Goal: Entertainment & Leisure: Consume media (video, audio)

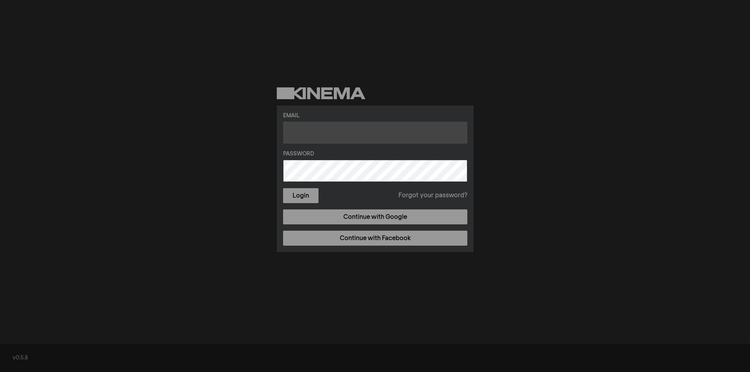
click at [314, 129] on input "text" at bounding box center [375, 133] width 184 height 22
click at [331, 141] on input "text" at bounding box center [375, 133] width 184 height 22
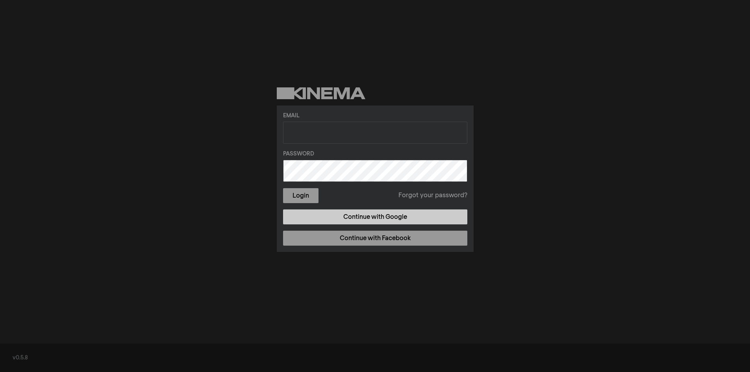
click at [365, 216] on link "Continue with Google" at bounding box center [375, 216] width 184 height 15
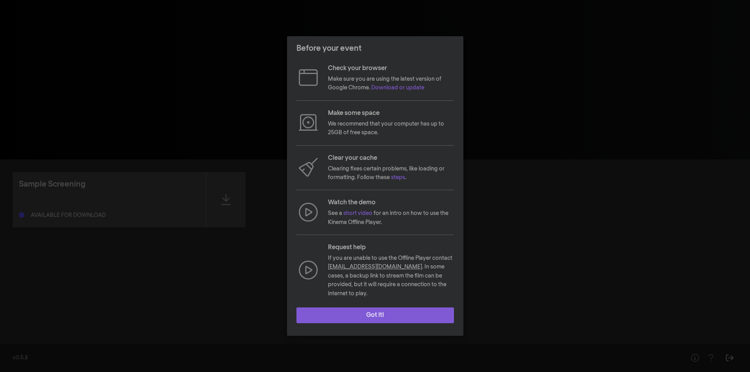
click at [382, 310] on button "Got it!" at bounding box center [374, 315] width 157 height 16
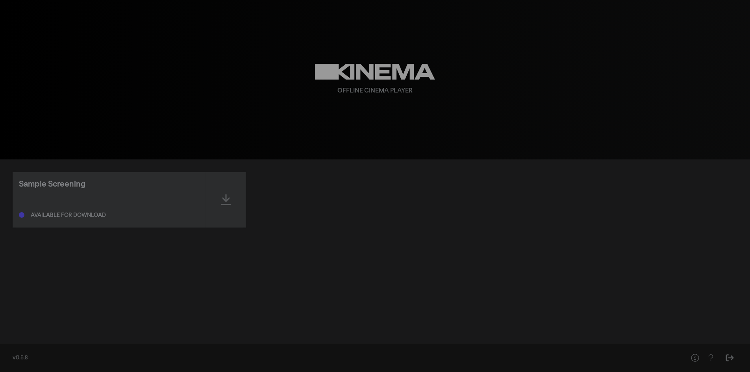
click at [65, 214] on div "Available for download" at bounding box center [68, 215] width 75 height 6
click at [229, 200] on icon at bounding box center [225, 199] width 9 height 13
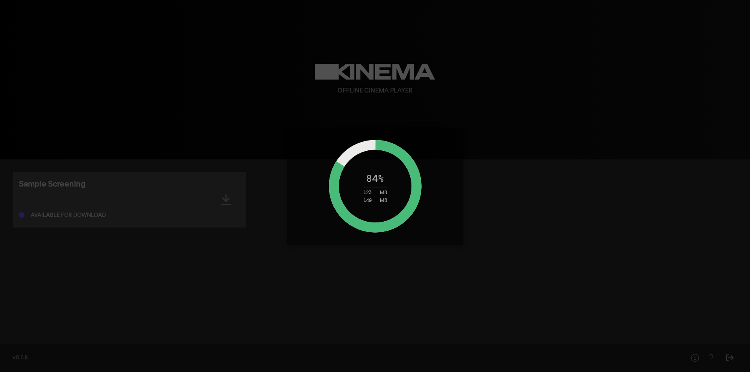
click at [713, 163] on div "84 % 123 MB 149 MB" at bounding box center [375, 186] width 750 height 372
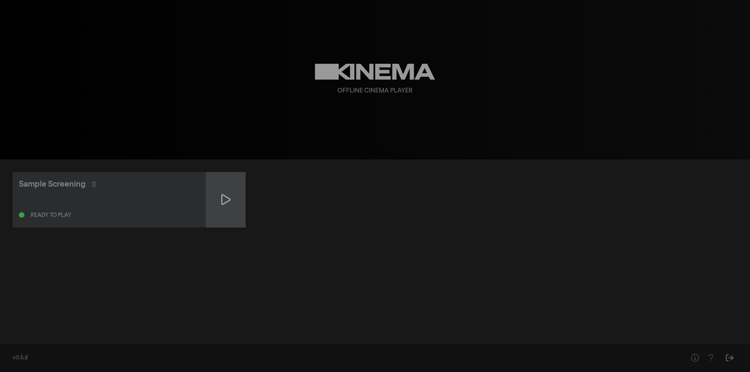
click at [225, 201] on icon at bounding box center [225, 199] width 9 height 13
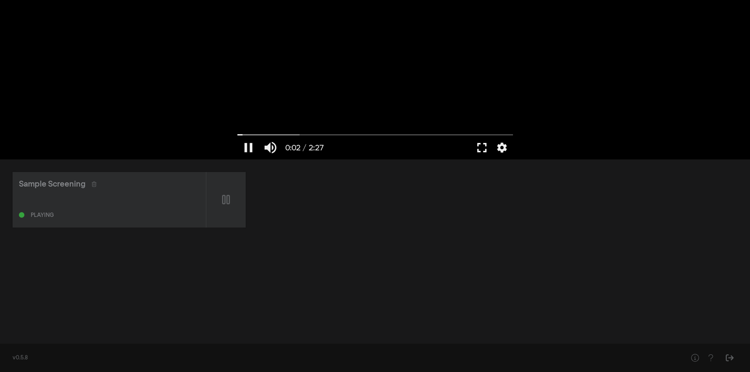
click at [477, 146] on button "fullscreen" at bounding box center [482, 148] width 22 height 24
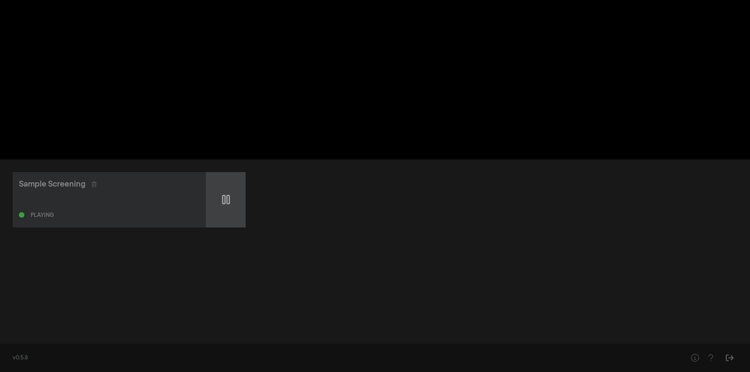
click at [238, 192] on div at bounding box center [225, 199] width 39 height 55
type input "7.973456"
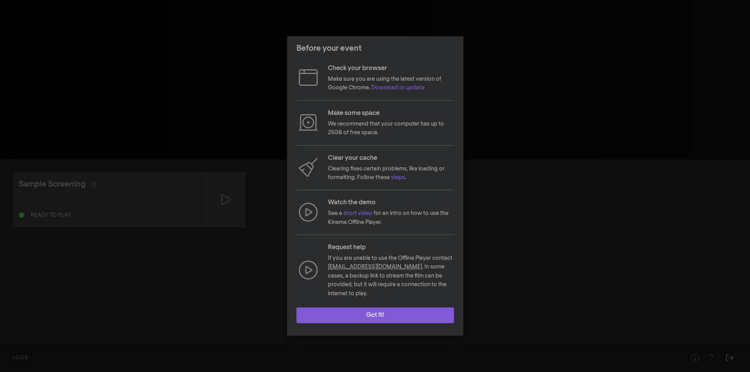
click at [388, 313] on button "Got it!" at bounding box center [374, 315] width 157 height 16
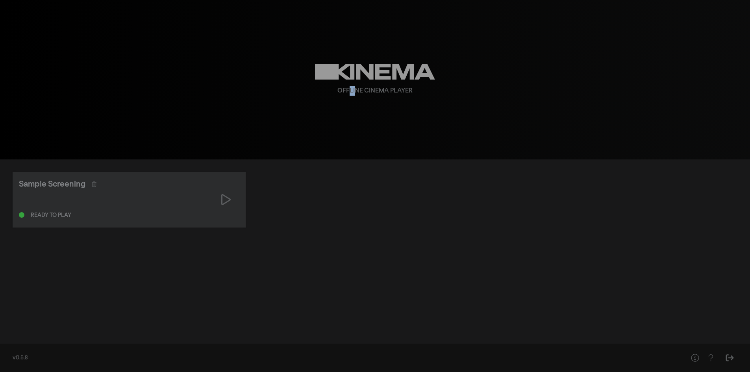
click at [354, 115] on div "Offline Cinema Player" at bounding box center [374, 79] width 283 height 159
click at [362, 72] on icon at bounding box center [375, 72] width 120 height 16
click at [362, 71] on icon at bounding box center [375, 72] width 120 height 16
click at [103, 312] on div "Sample Screening Ready to play" at bounding box center [375, 248] width 750 height 179
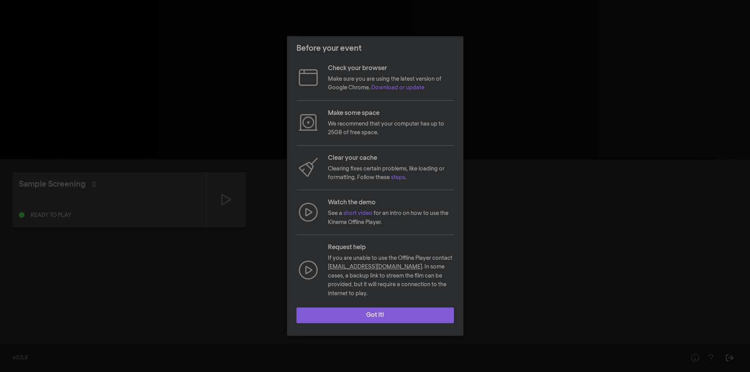
click at [383, 310] on button "Got it!" at bounding box center [374, 315] width 157 height 16
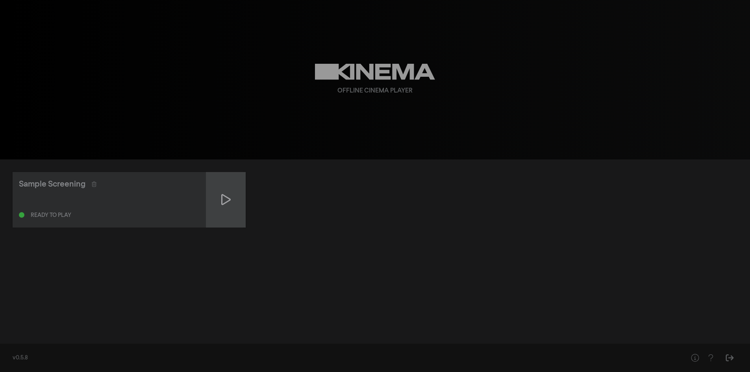
click at [225, 199] on icon at bounding box center [225, 199] width 9 height 13
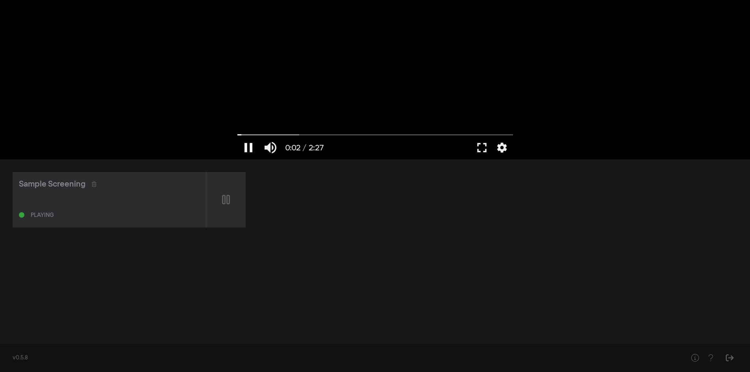
click at [246, 146] on button "pause" at bounding box center [248, 148] width 22 height 24
type input "2.216625"
click at [732, 360] on icon "Sign Out" at bounding box center [729, 358] width 10 height 8
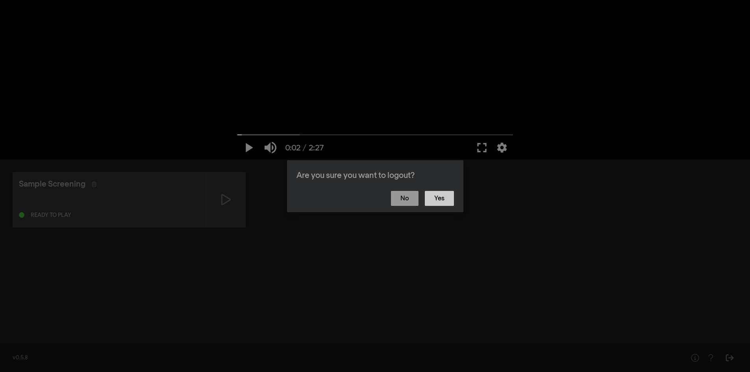
click at [452, 193] on button "Yes" at bounding box center [439, 198] width 29 height 15
